Goal: Task Accomplishment & Management: Complete application form

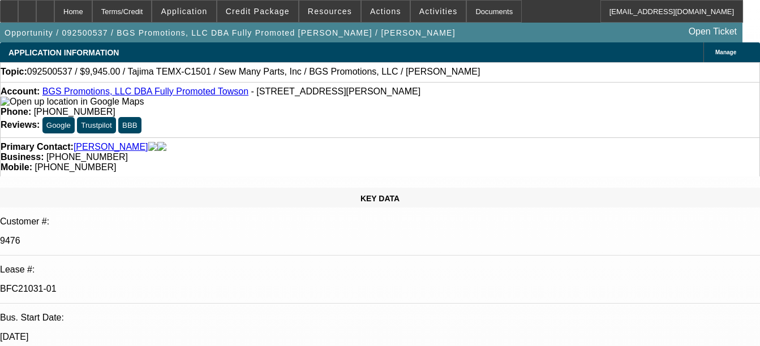
select select "0"
select select "2"
select select "0.1"
select select "0"
select select "2"
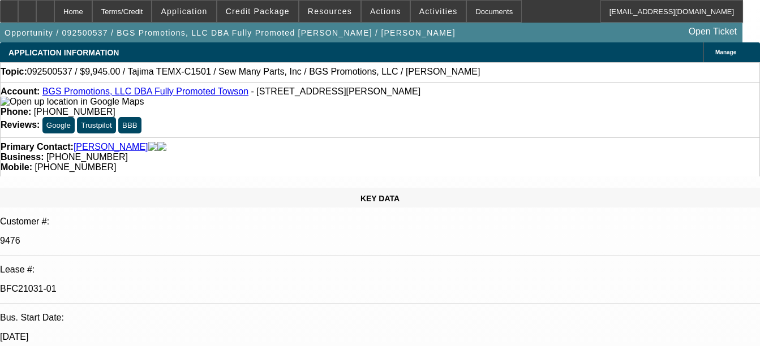
select select "0"
select select "2"
select select "0"
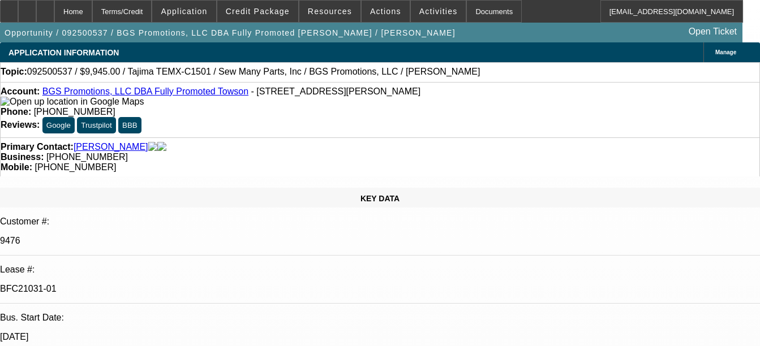
select select "2"
select select "0.1"
select select "1"
select select "2"
select select "4"
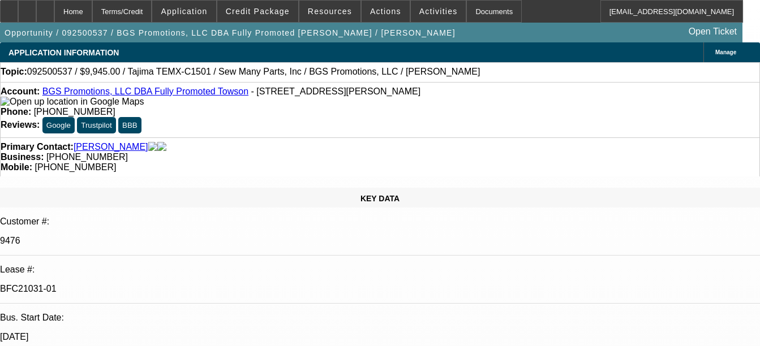
select select "1"
select select "2"
select select "6"
select select "1"
select select "2"
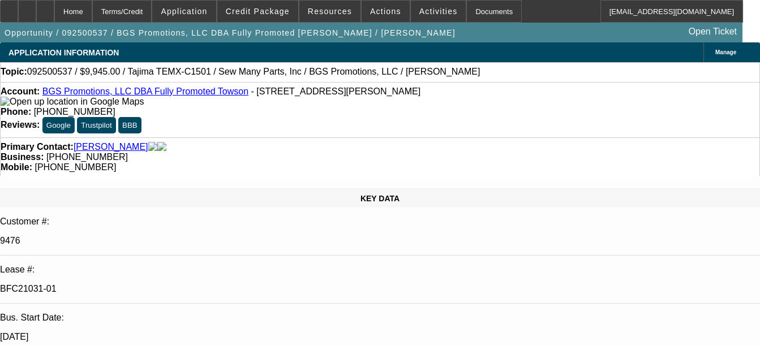
select select "6"
select select "1"
select select "2"
select select "4"
